Goal: Entertainment & Leisure: Consume media (video, audio)

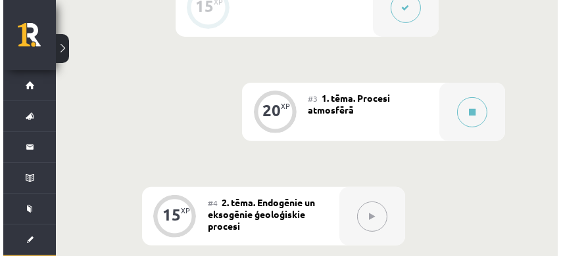
scroll to position [468, 0]
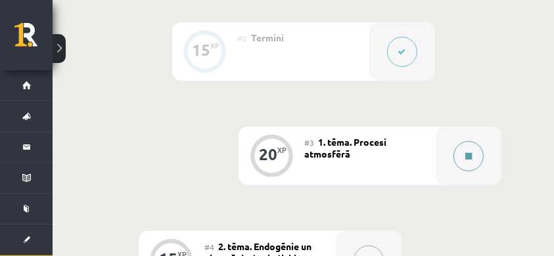
click at [464, 153] on button at bounding box center [469, 156] width 30 height 30
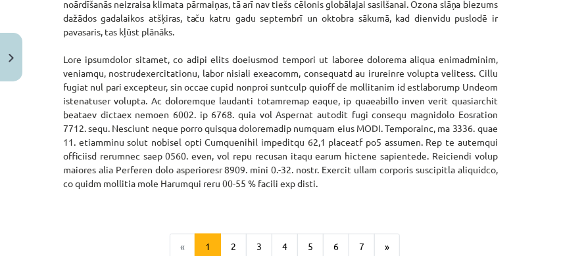
scroll to position [2141, 0]
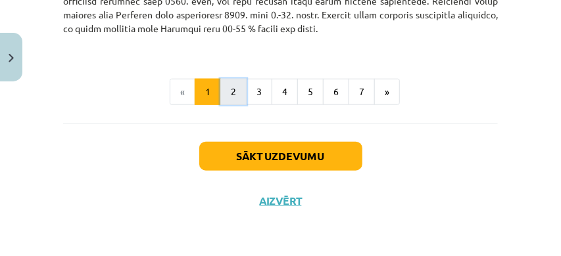
click at [225, 91] on button "2" at bounding box center [233, 92] width 26 height 26
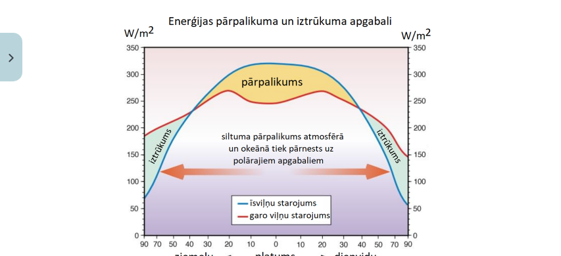
scroll to position [1331, 0]
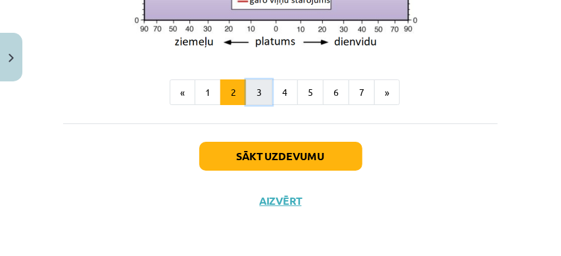
click at [262, 93] on button "3" at bounding box center [259, 93] width 26 height 26
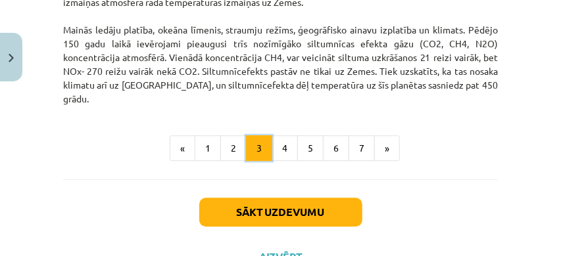
scroll to position [1098, 0]
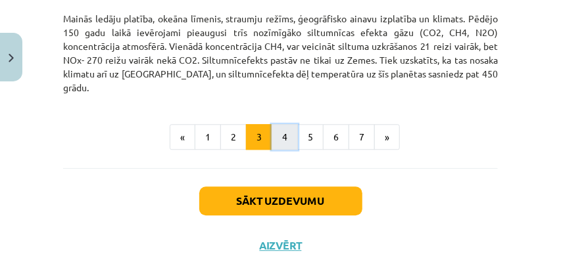
click at [279, 146] on button "4" at bounding box center [285, 137] width 26 height 26
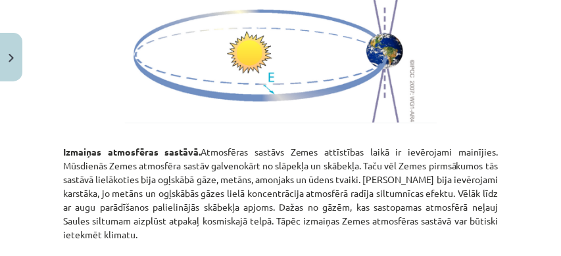
scroll to position [1722, 0]
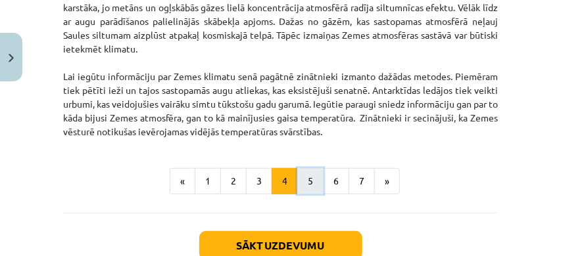
click at [312, 179] on button "5" at bounding box center [310, 181] width 26 height 26
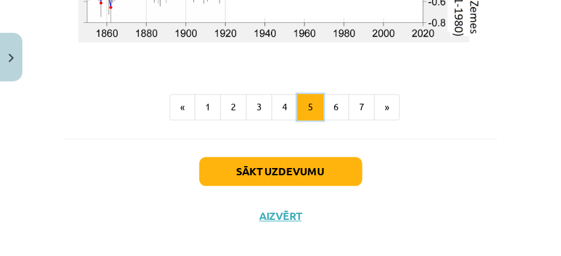
scroll to position [2598, 0]
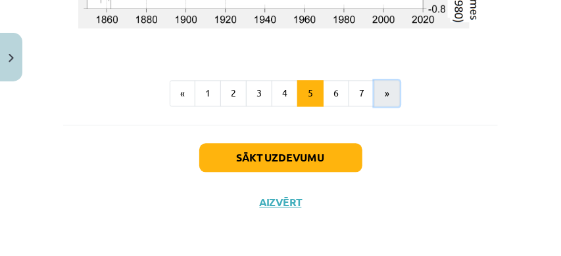
click at [383, 98] on button "»" at bounding box center [387, 93] width 26 height 26
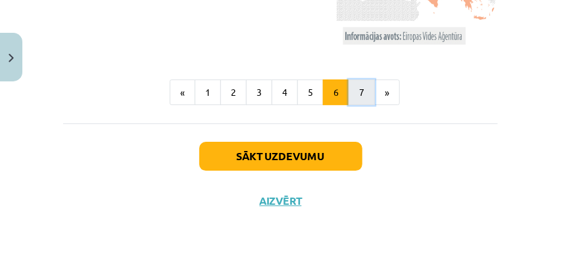
click at [368, 100] on button "7" at bounding box center [362, 93] width 26 height 26
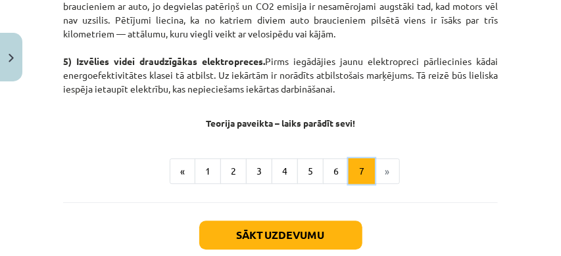
scroll to position [1128, 0]
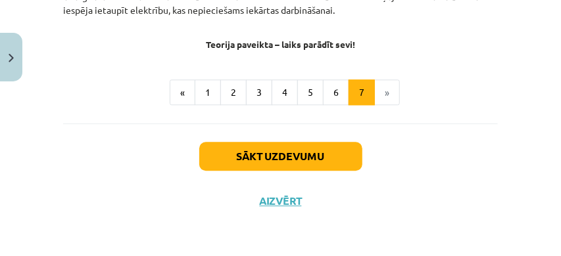
click at [383, 95] on li "»" at bounding box center [387, 93] width 25 height 26
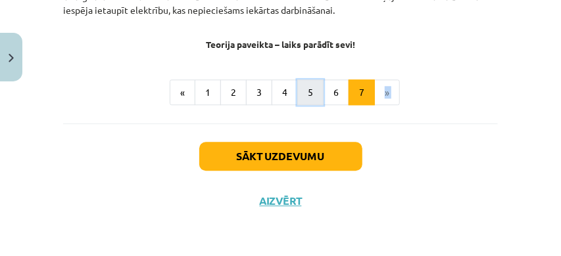
click at [314, 99] on button "5" at bounding box center [310, 93] width 26 height 26
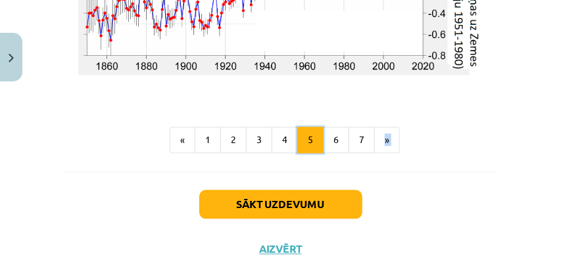
scroll to position [2598, 0]
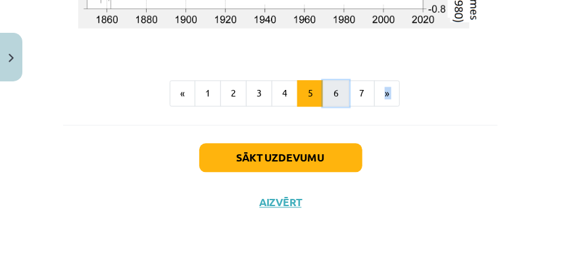
click at [327, 99] on button "6" at bounding box center [336, 93] width 26 height 26
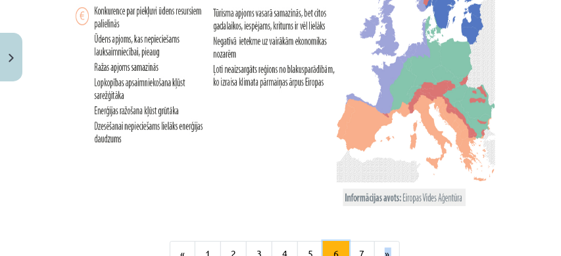
scroll to position [3103, 0]
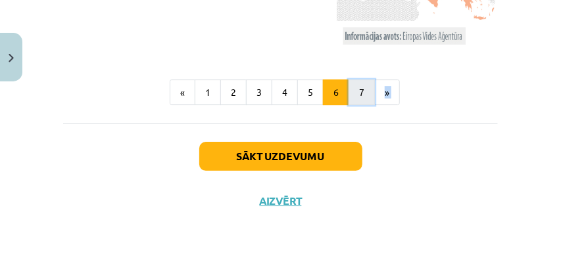
click at [354, 93] on button "7" at bounding box center [362, 93] width 26 height 26
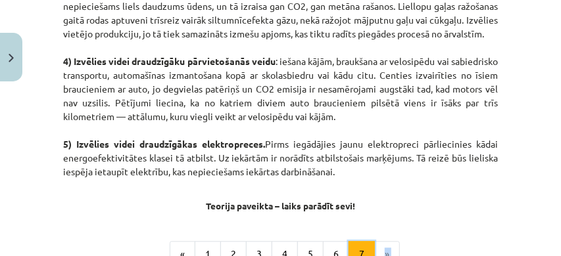
scroll to position [953, 0]
